Goal: Task Accomplishment & Management: Manage account settings

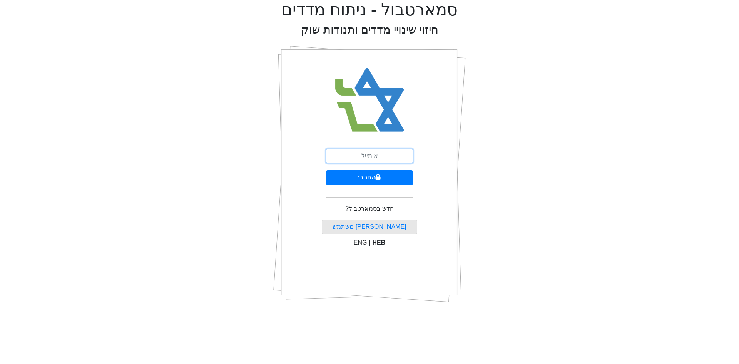
click at [363, 157] on input "email" at bounding box center [369, 155] width 87 height 15
type input "[EMAIL_ADDRESS][DOMAIN_NAME]"
click at [342, 175] on button "התחבר" at bounding box center [369, 177] width 87 height 15
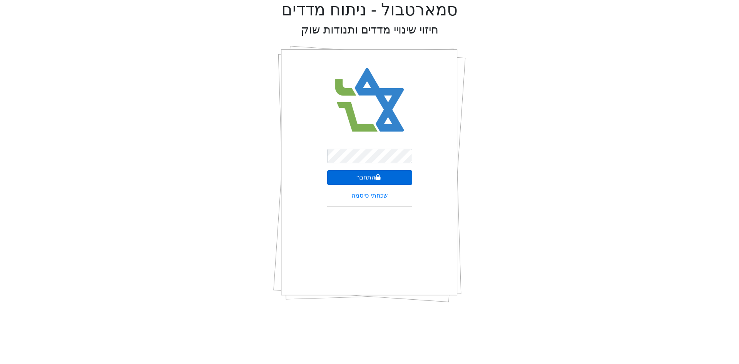
click at [342, 175] on button "התחבר" at bounding box center [369, 177] width 85 height 15
